Goal: Information Seeking & Learning: Find specific fact

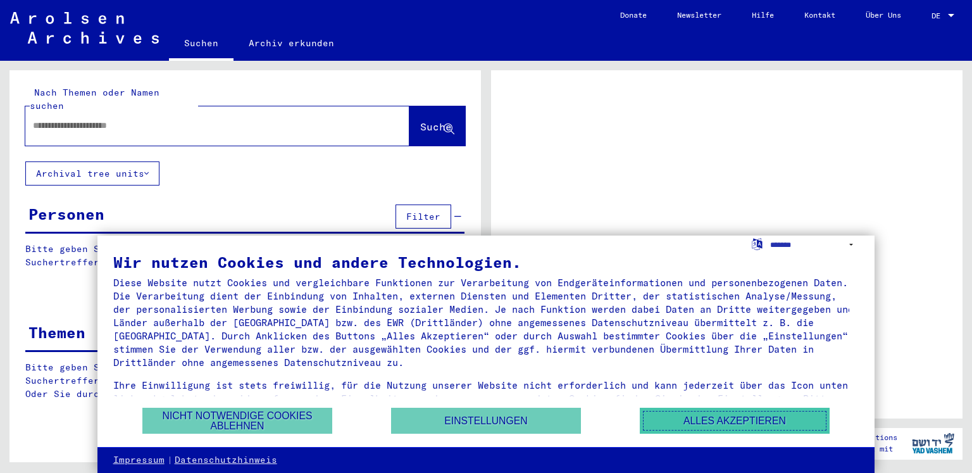
click at [690, 425] on button "Alles akzeptieren" at bounding box center [735, 420] width 190 height 26
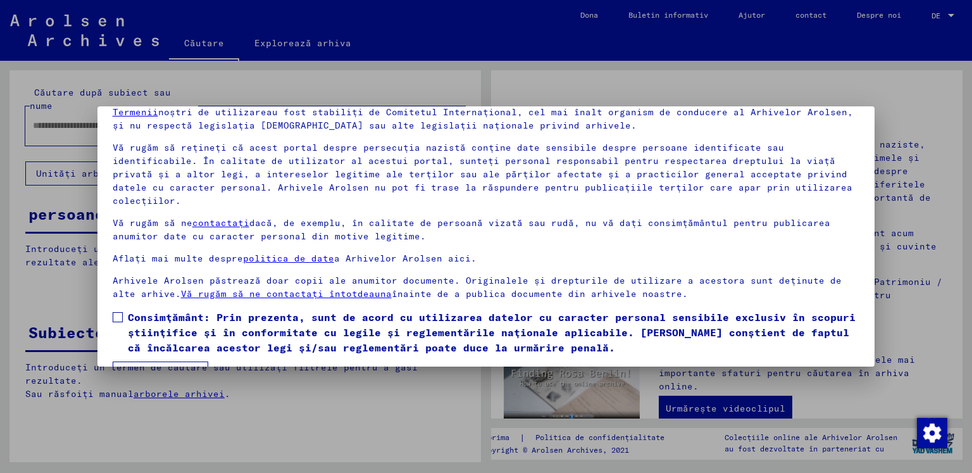
scroll to position [78, 0]
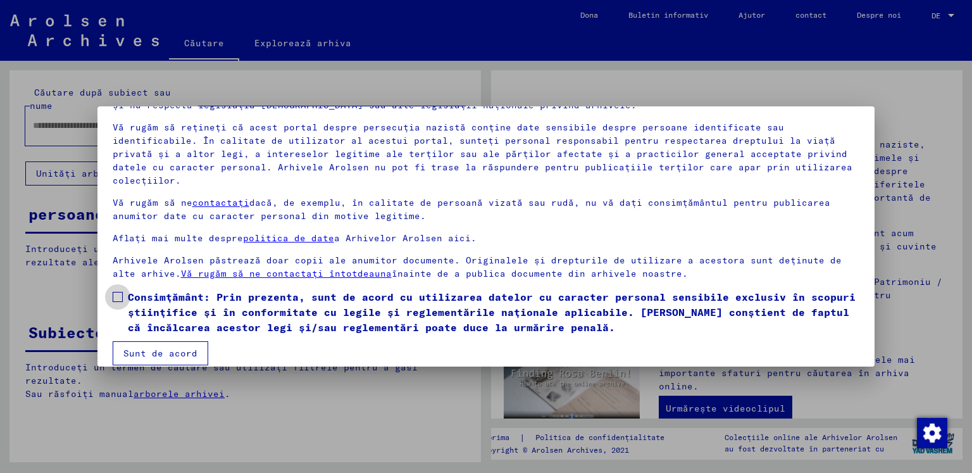
click at [120, 289] on label "Consimțământ: Prin prezenta, sunt de acord cu utilizarea datelor cu caracter pe…" at bounding box center [486, 312] width 747 height 46
click at [145, 347] on font "Sunt de acord" at bounding box center [160, 352] width 74 height 11
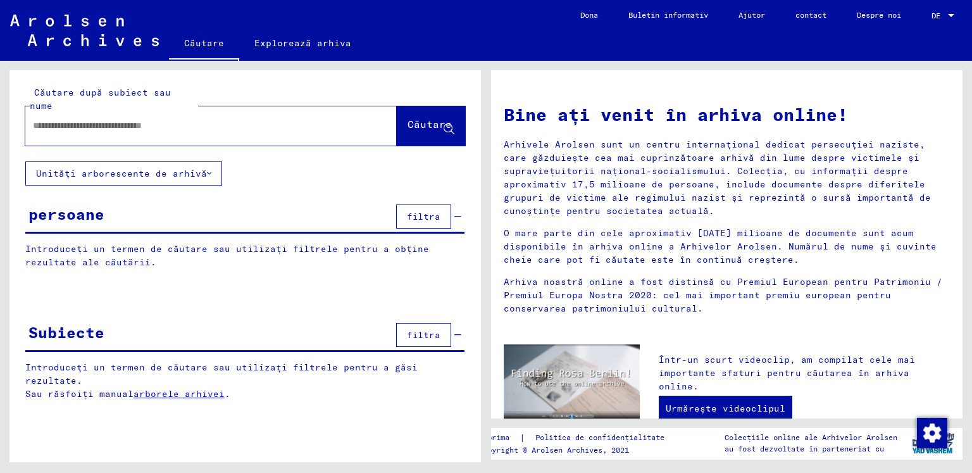
click at [169, 119] on input "text" at bounding box center [196, 125] width 326 height 13
type input "**********"
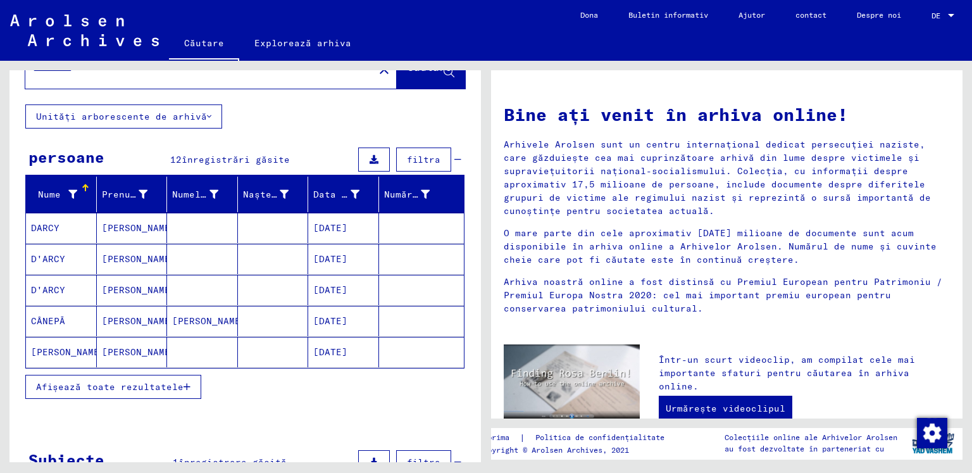
scroll to position [82, 0]
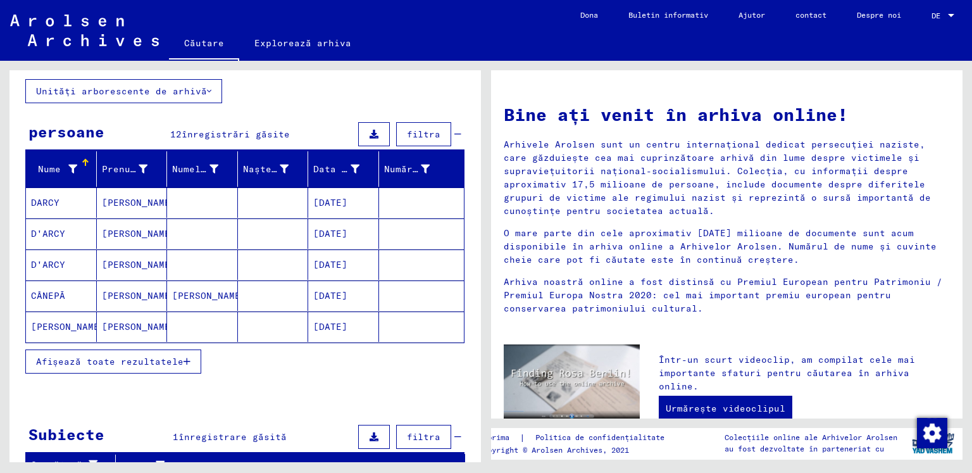
click at [121, 351] on button "Afișează toate rezultatele" at bounding box center [113, 361] width 176 height 24
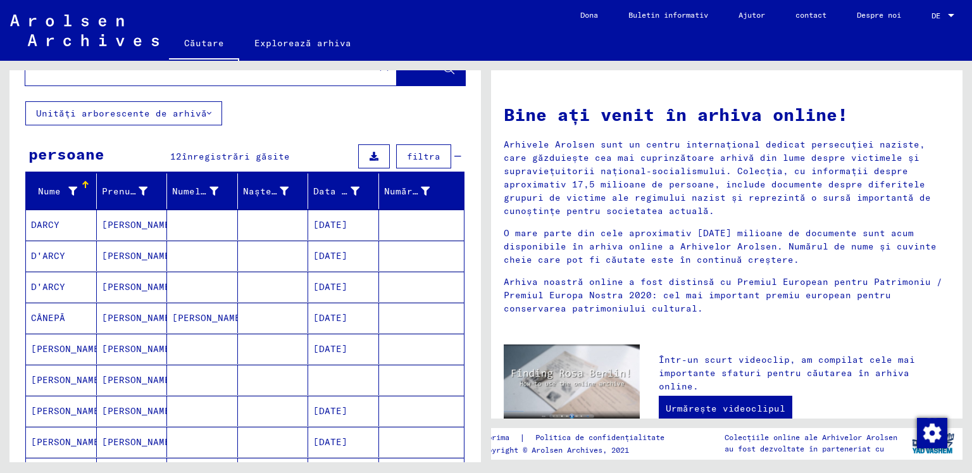
scroll to position [61, 0]
